Goal: Check status

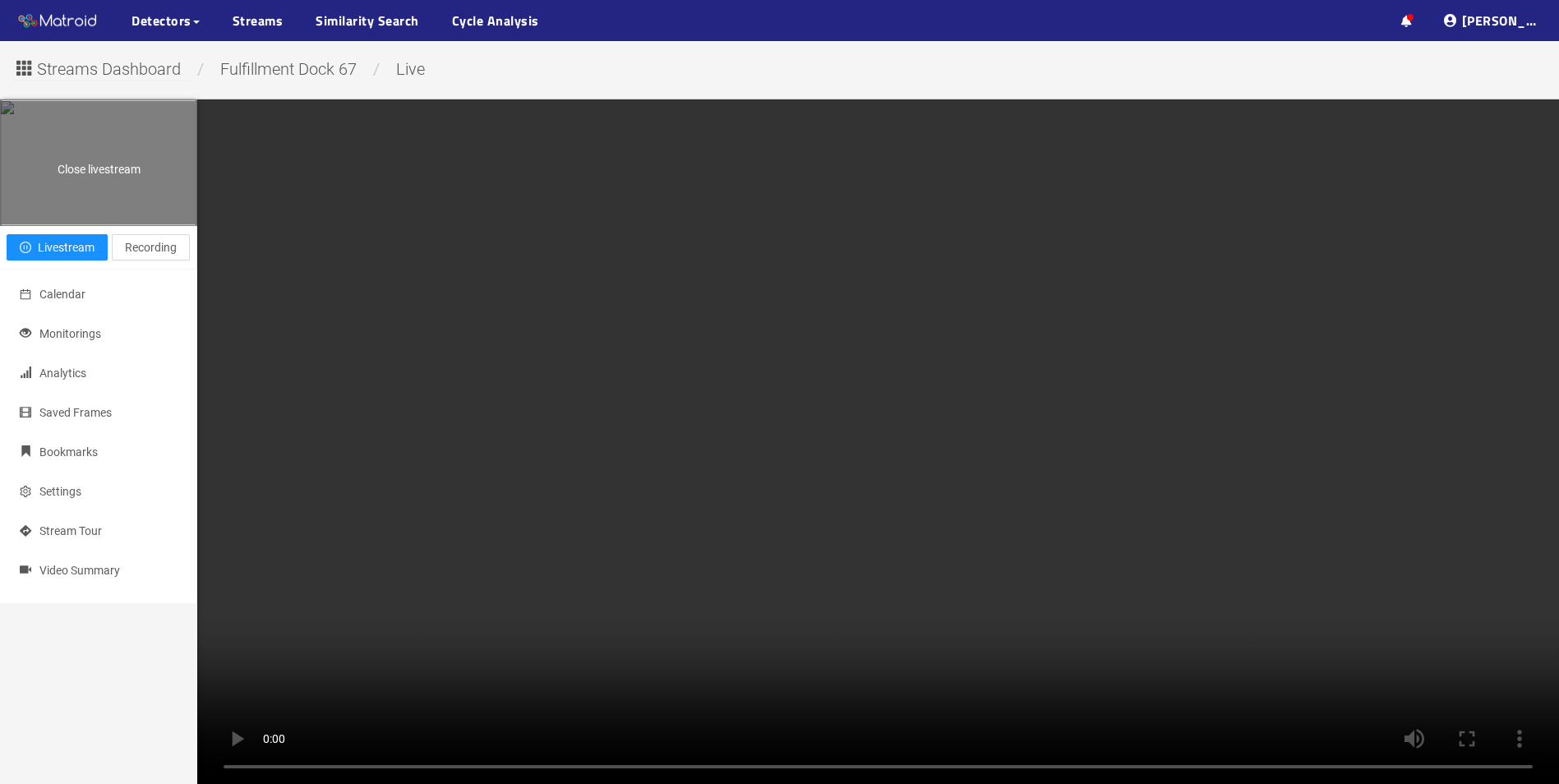
click at [114, 191] on div "Close livestream" at bounding box center [98, 162] width 195 height 123
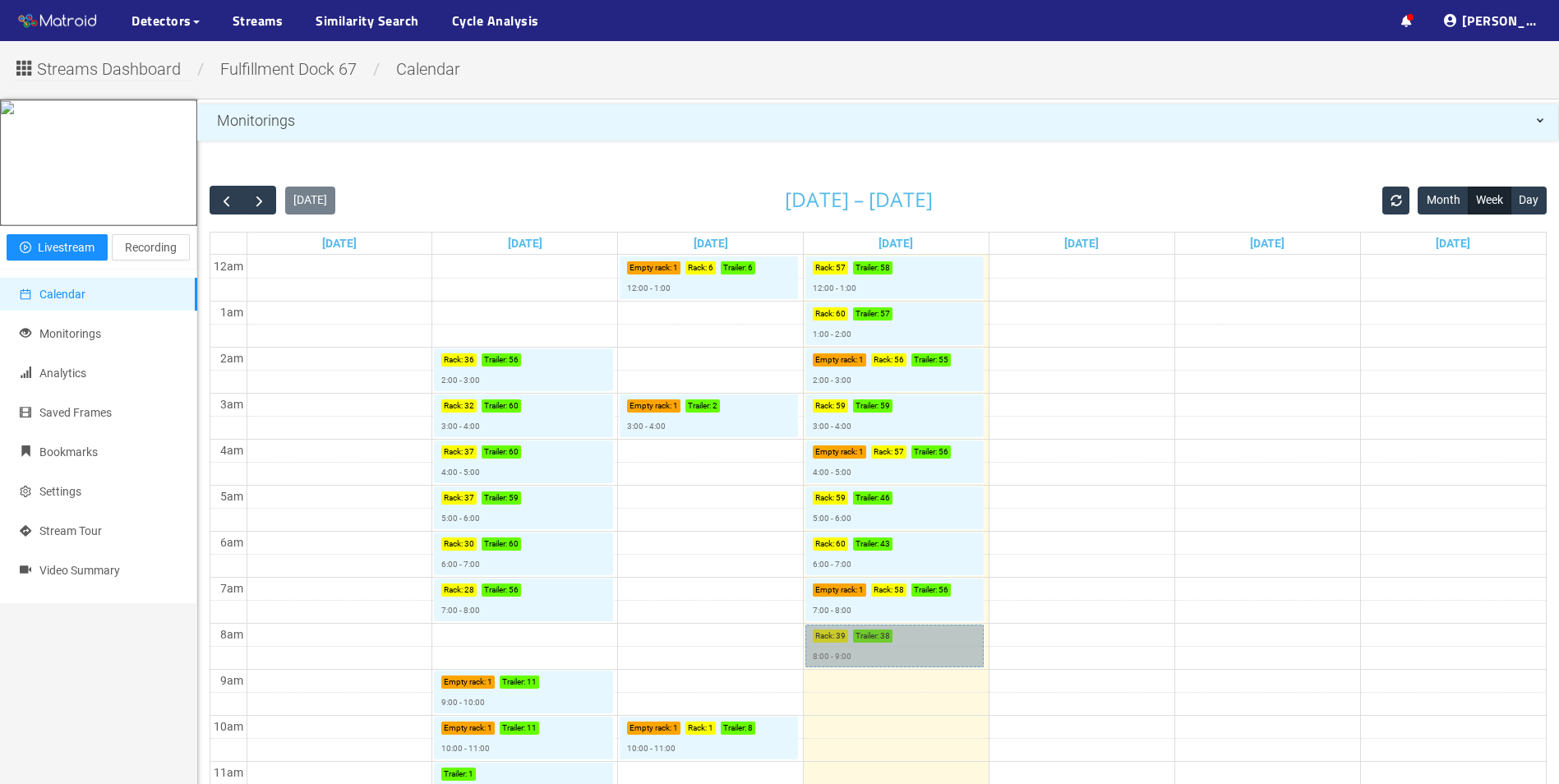
click at [902, 642] on link "Rack : 39 Trailer : 38 8:00 - 9:00" at bounding box center [894, 645] width 178 height 43
